Goal: Information Seeking & Learning: Learn about a topic

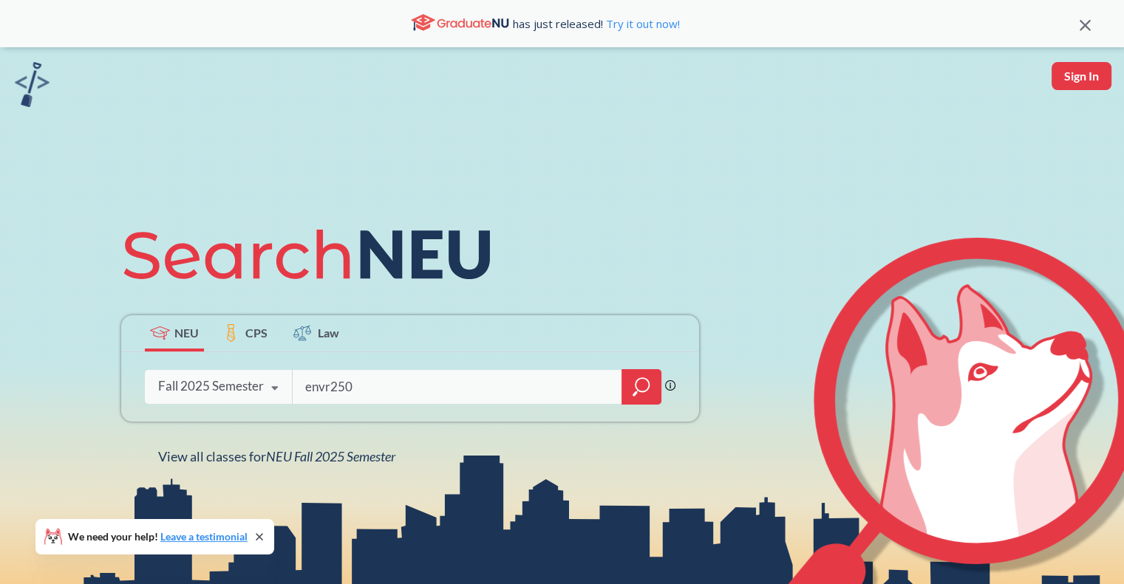
type input "envr2501"
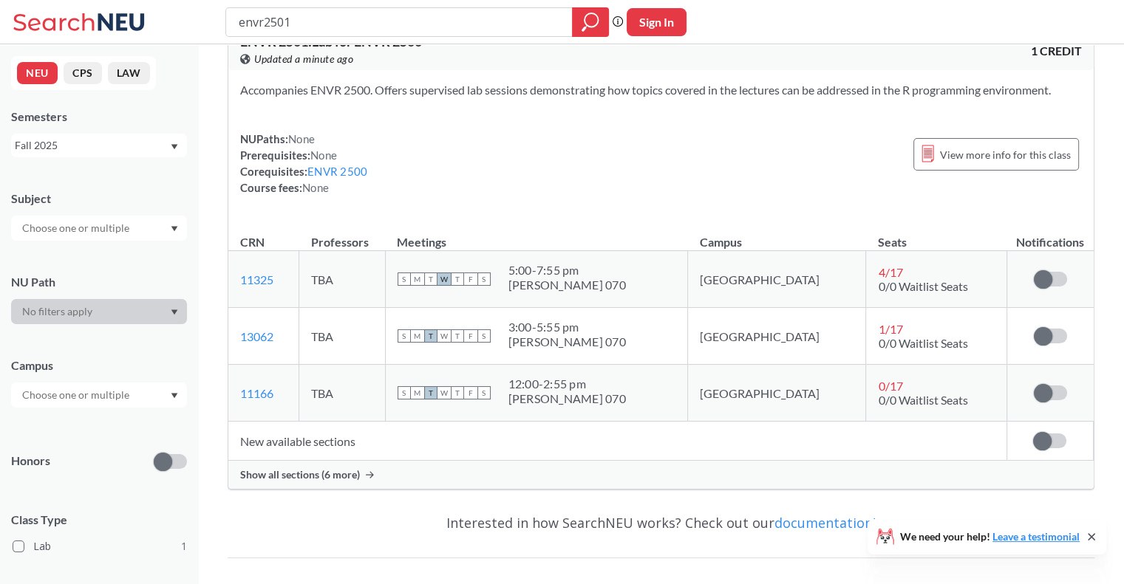
scroll to position [41, 0]
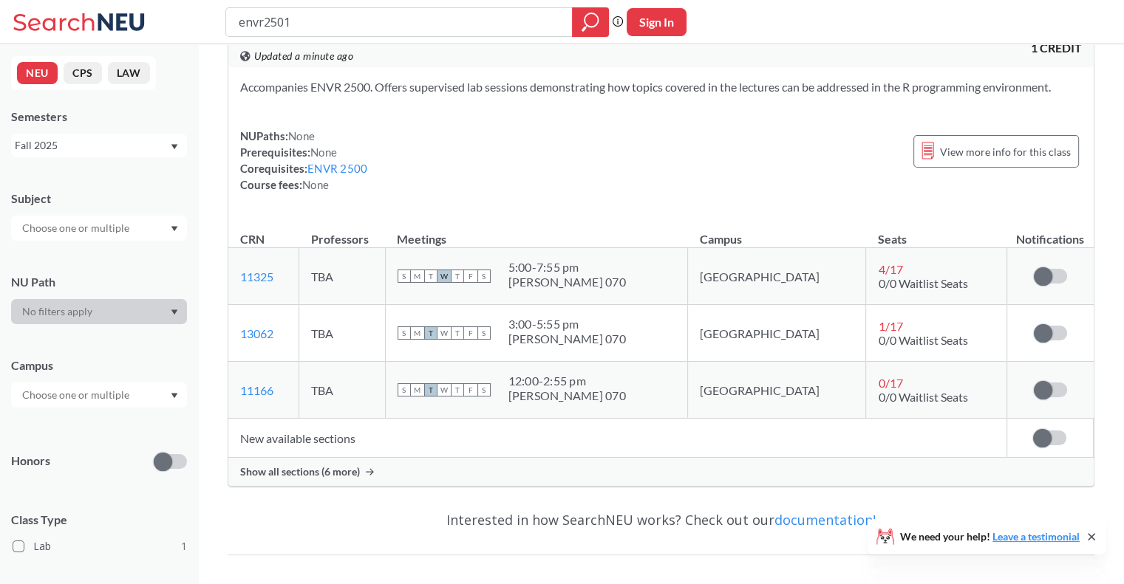
click at [342, 468] on span "Show all sections (6 more)" at bounding box center [300, 471] width 120 height 13
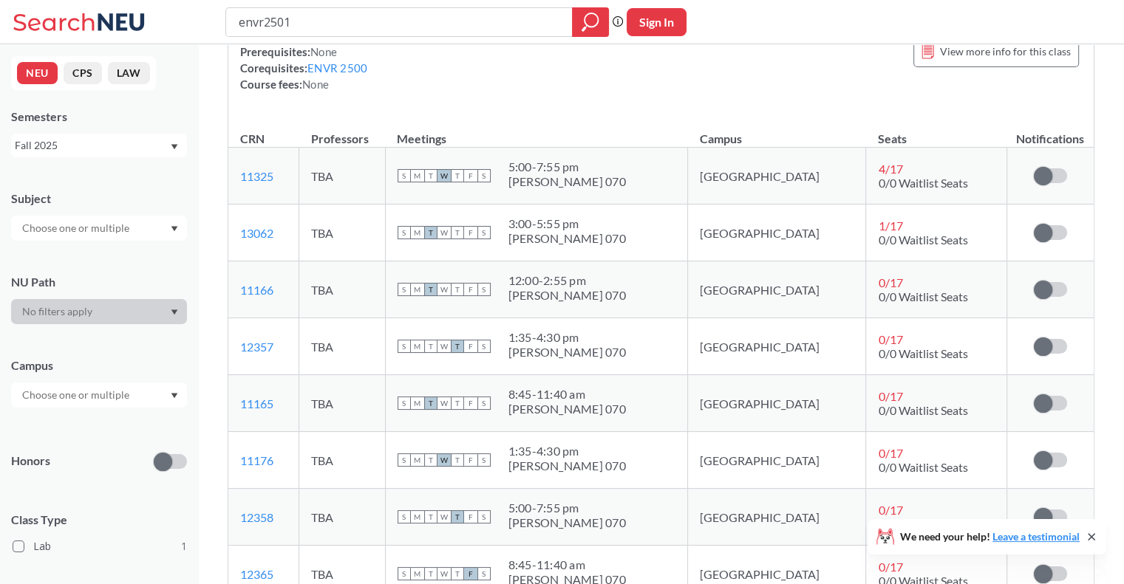
scroll to position [154, 0]
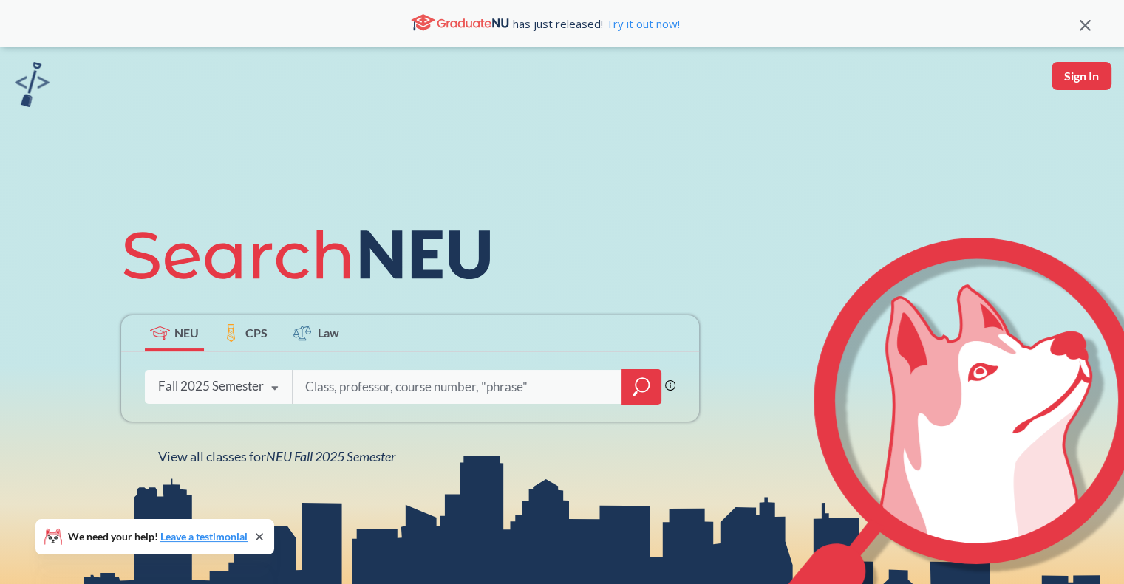
click at [230, 1] on div "has just released! Try it out now!" at bounding box center [562, 23] width 1124 height 47
type input "wetlands"
